Goal: Check status: Check status

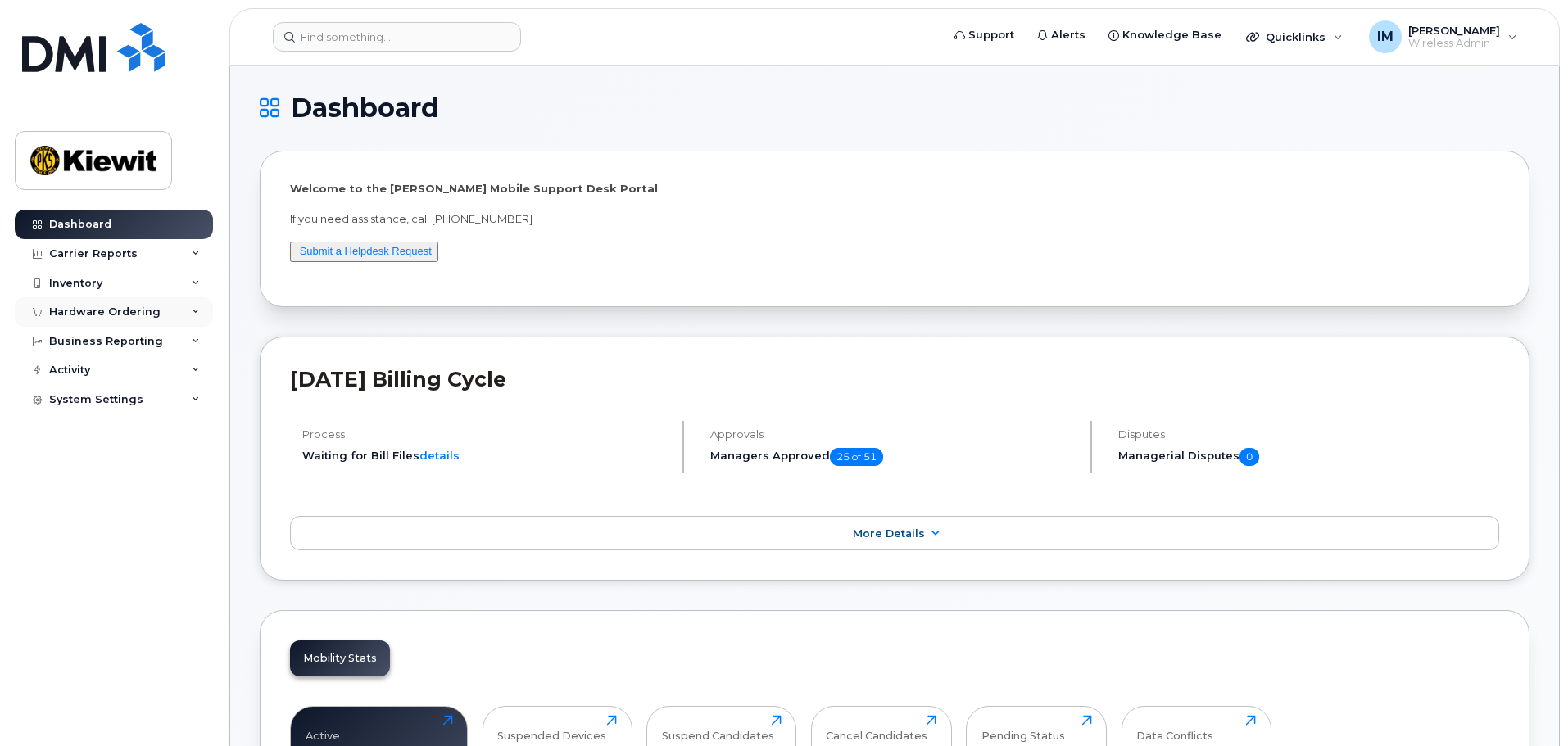
click at [189, 307] on div "Hardware Ordering" at bounding box center [113, 312] width 198 height 30
click at [79, 373] on div "Orders" at bounding box center [77, 373] width 40 height 15
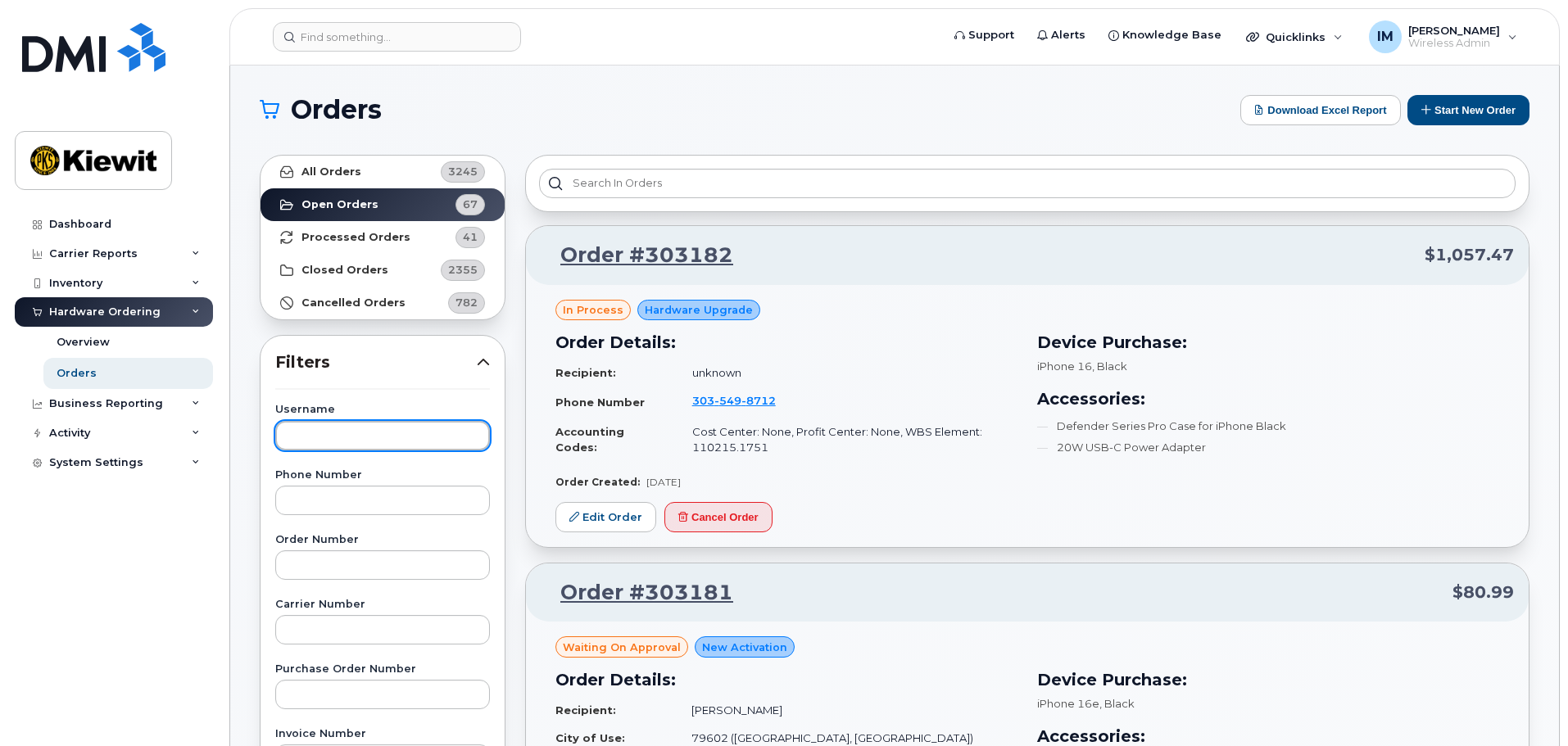
click at [360, 433] on input "text" at bounding box center [382, 435] width 215 height 30
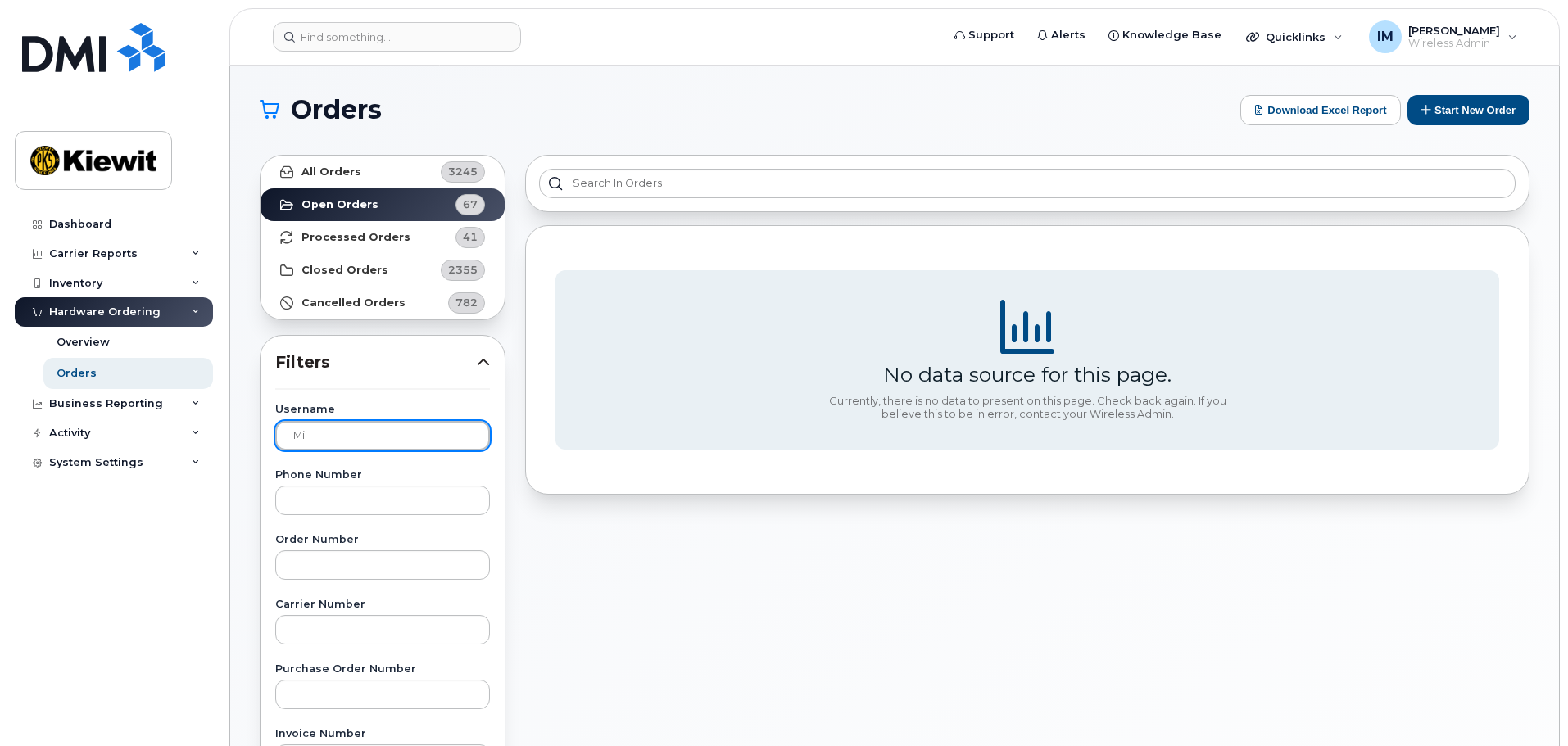
type input "M"
click at [404, 367] on span "Filters" at bounding box center [375, 362] width 202 height 24
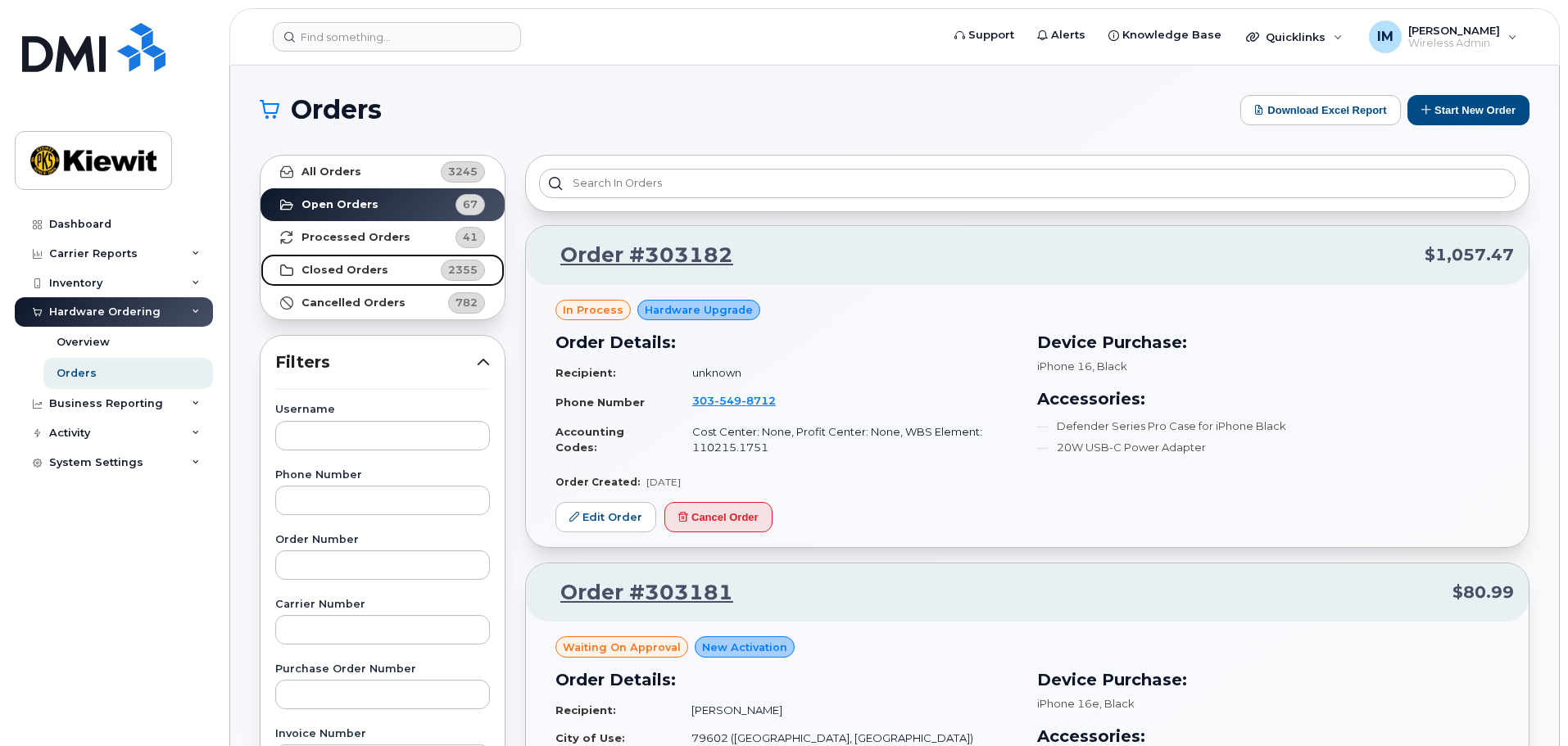
click at [339, 268] on strong "Closed Orders" at bounding box center [344, 270] width 86 height 13
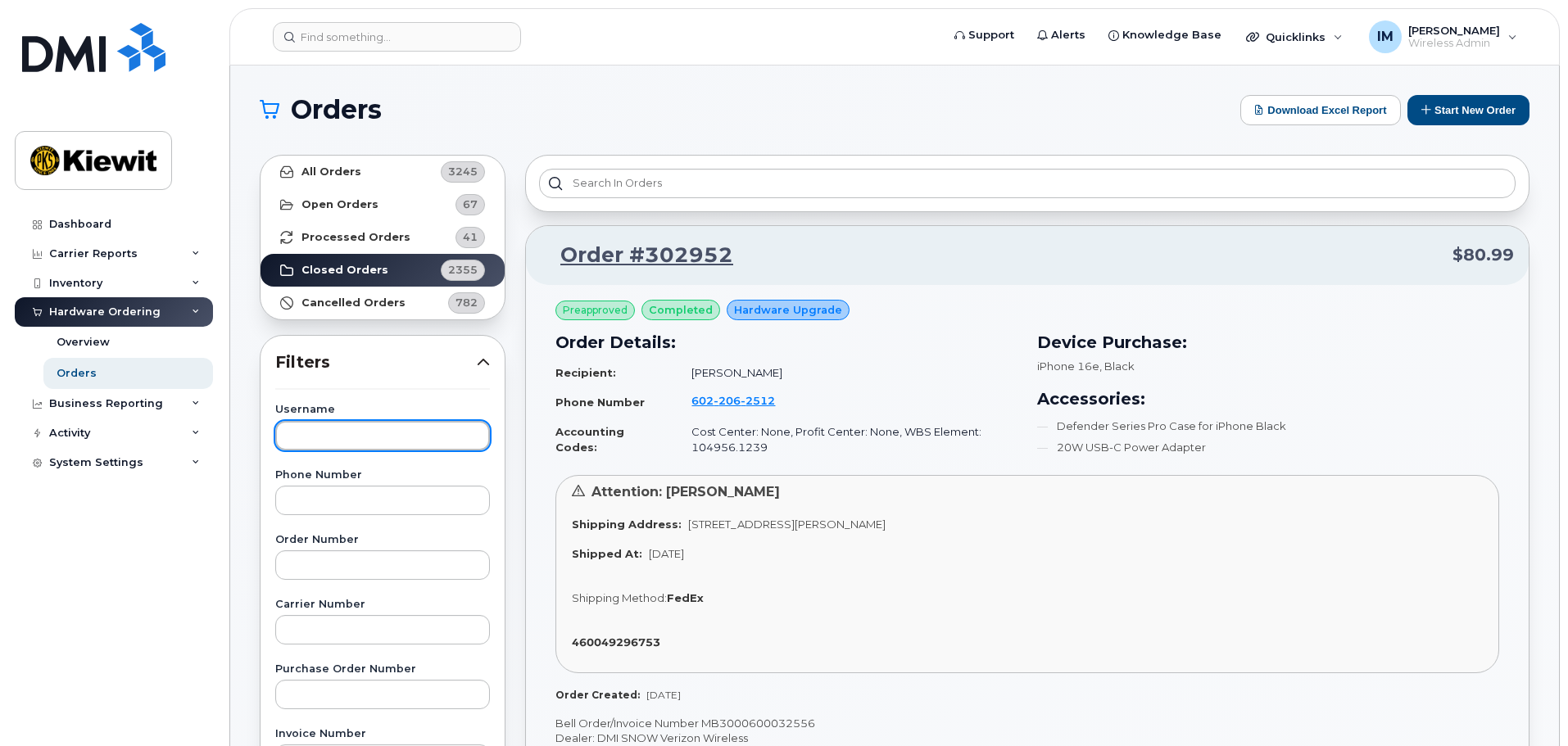
click at [314, 435] on input "text" at bounding box center [382, 435] width 215 height 30
type input "[PERSON_NAME]"
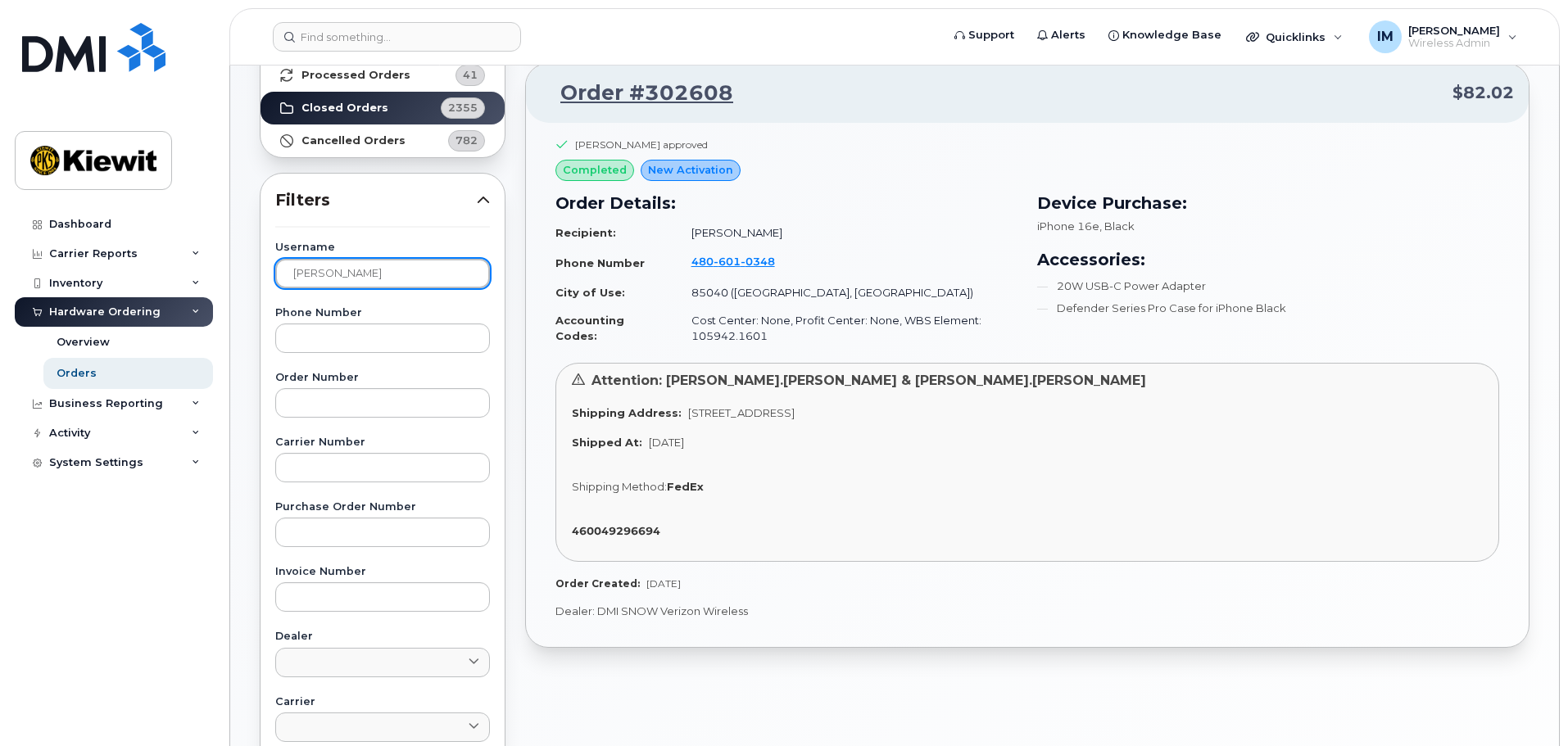
scroll to position [164, 0]
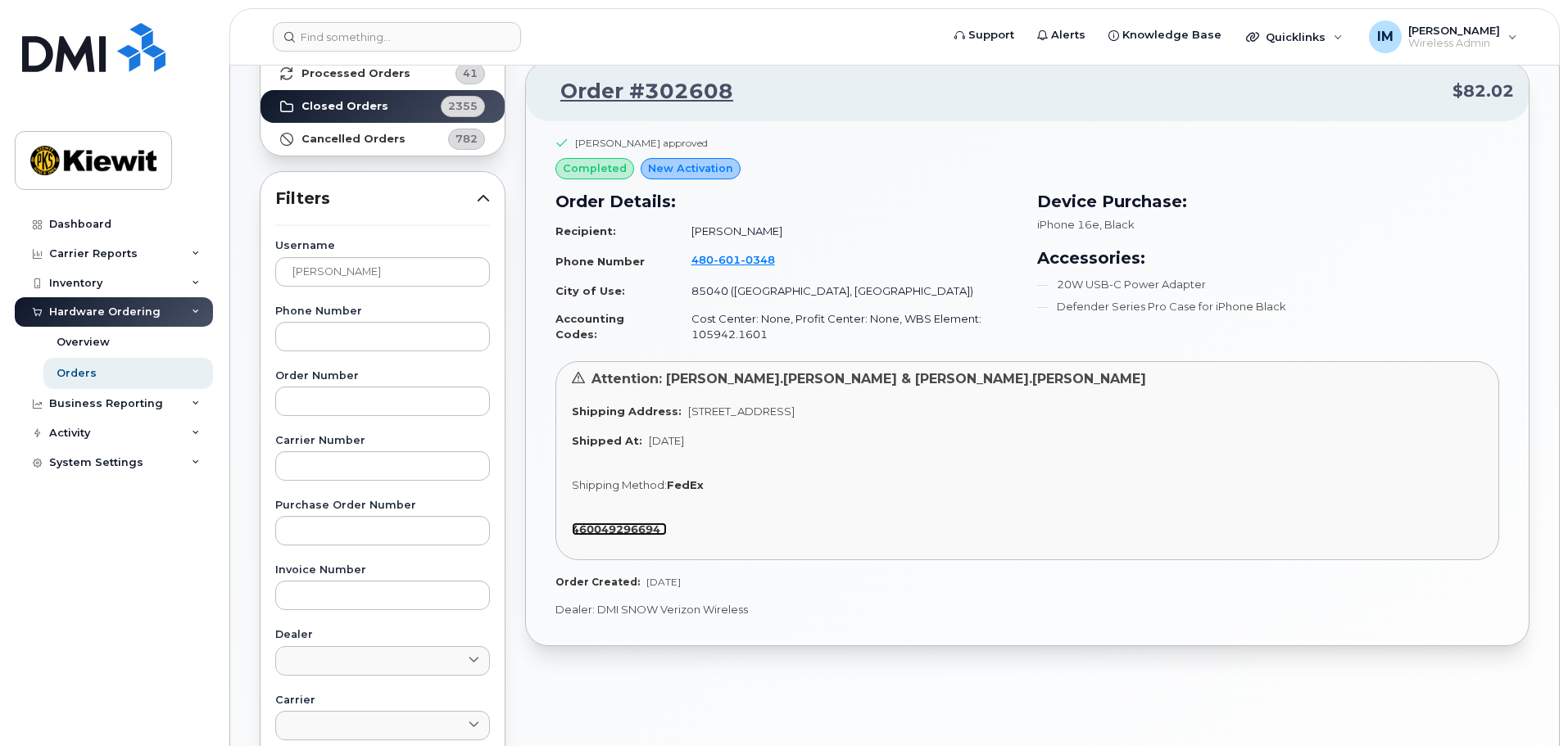
click at [661, 533] on link "460049296694" at bounding box center [619, 529] width 95 height 13
